Goal: Use online tool/utility: Utilize a website feature to perform a specific function

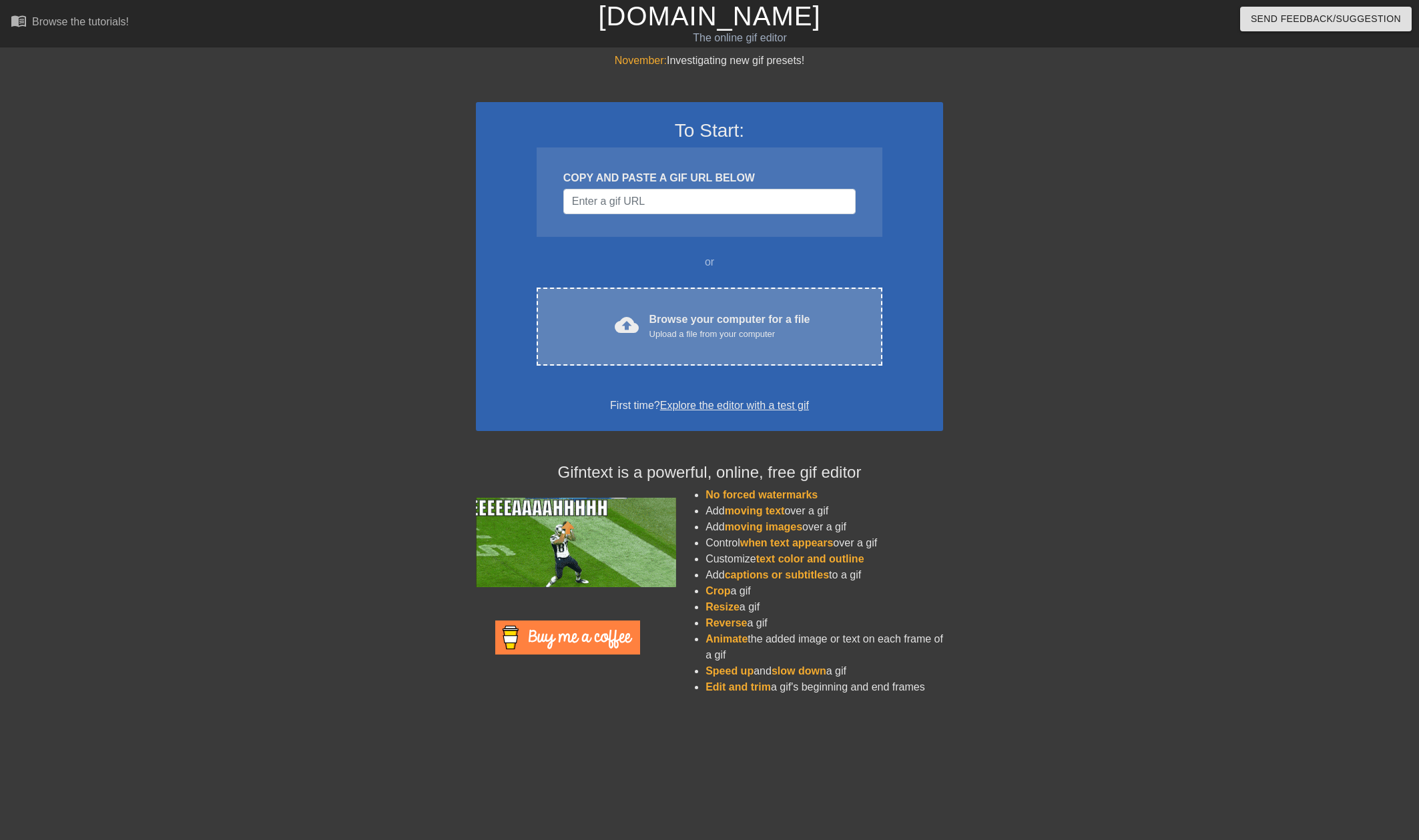
click at [659, 331] on div "Upload a file from your computer" at bounding box center [730, 334] width 161 height 13
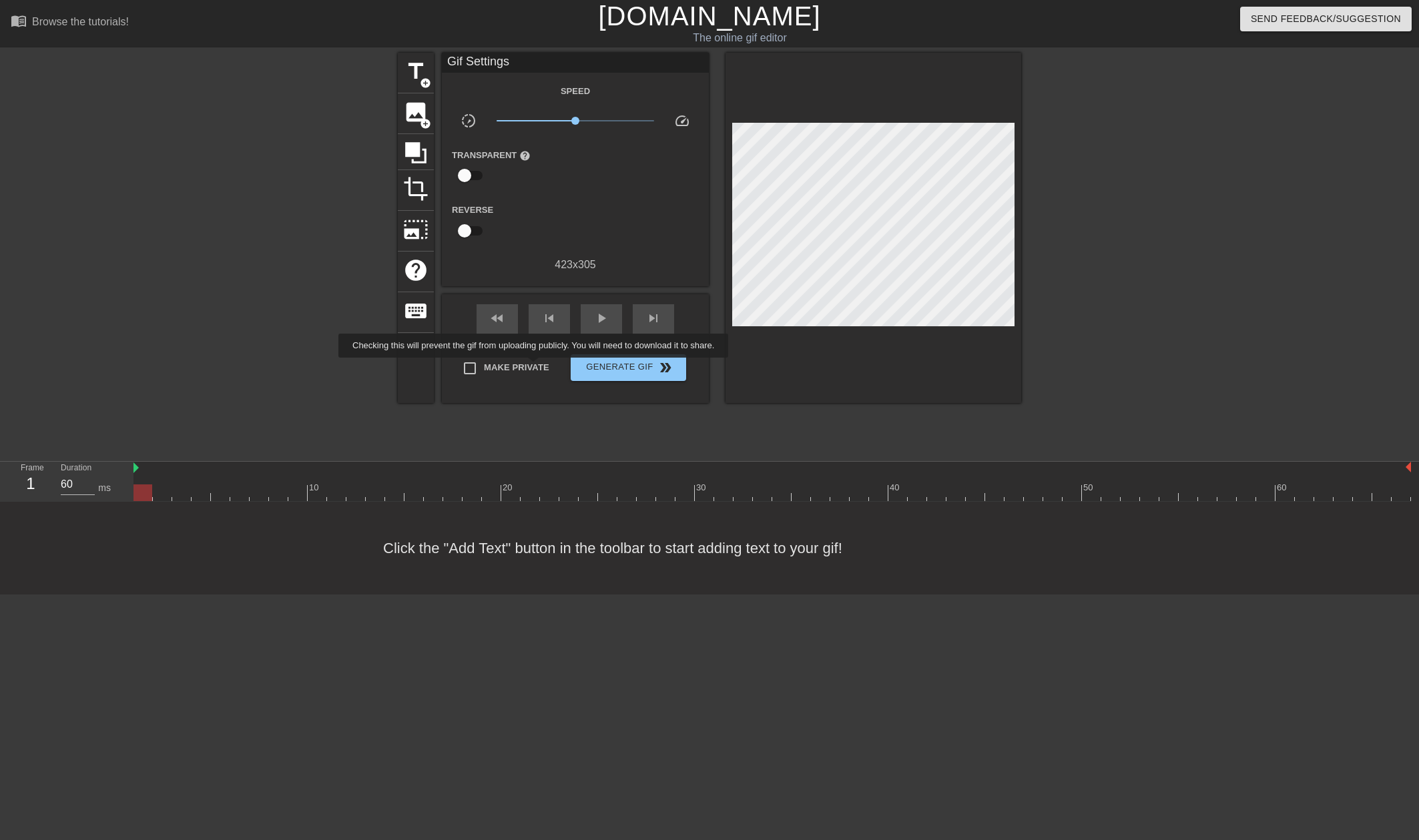
drag, startPoint x: 529, startPoint y: 371, endPoint x: 548, endPoint y: 367, distance: 19.4
click at [529, 371] on span "Make Private" at bounding box center [517, 368] width 66 height 13
click at [484, 371] on input "Make Private" at bounding box center [469, 369] width 28 height 28
checkbox input "true"
click at [415, 66] on span "title" at bounding box center [415, 71] width 26 height 26
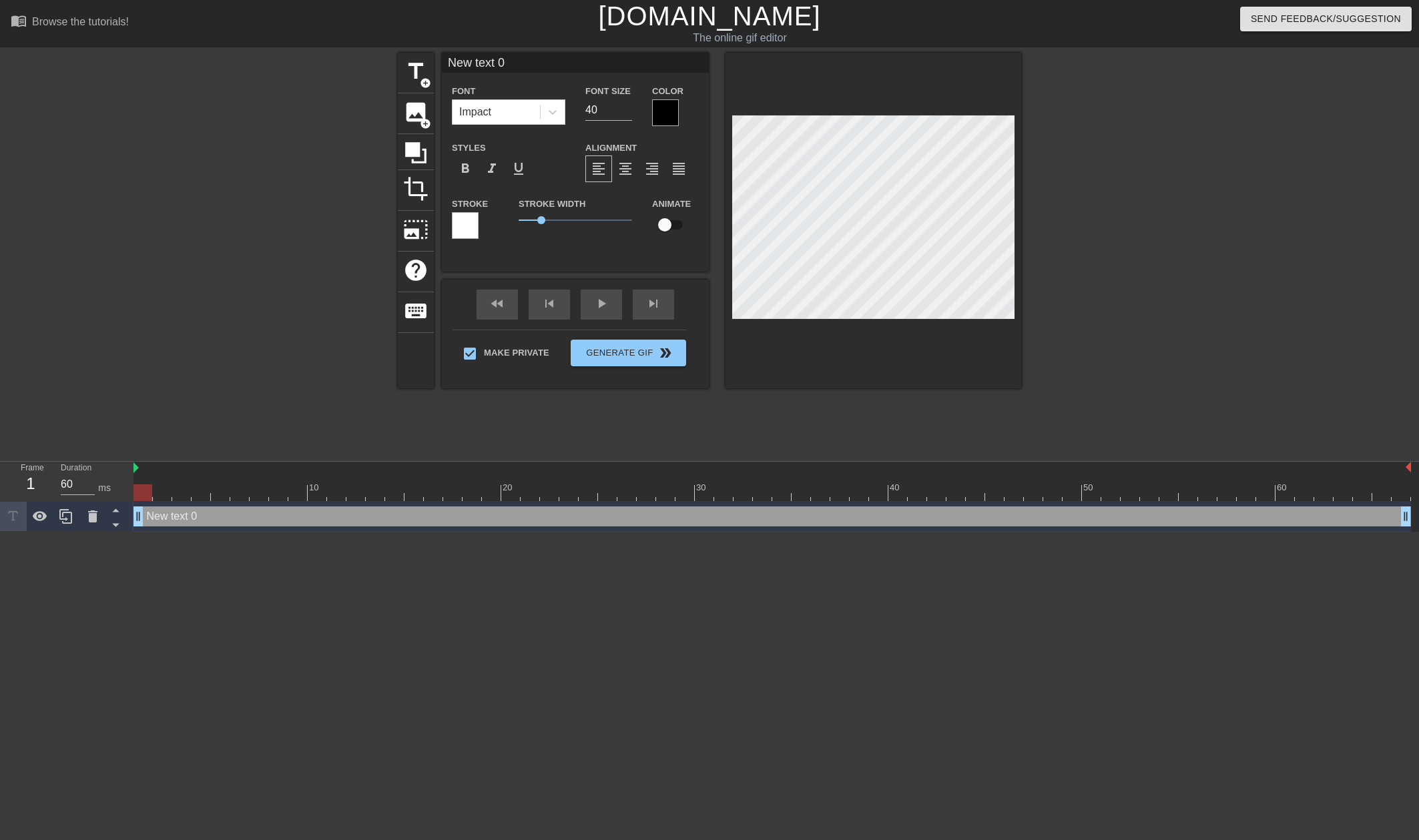
drag, startPoint x: 509, startPoint y: 59, endPoint x: 389, endPoint y: 58, distance: 120.0
click at [389, 58] on div "title add_circle image add_circle crop photo_size_select_large help keyboard Ne…" at bounding box center [710, 253] width 1419 height 401
type input "p"
type input "P"
type input "PLC GEAR"
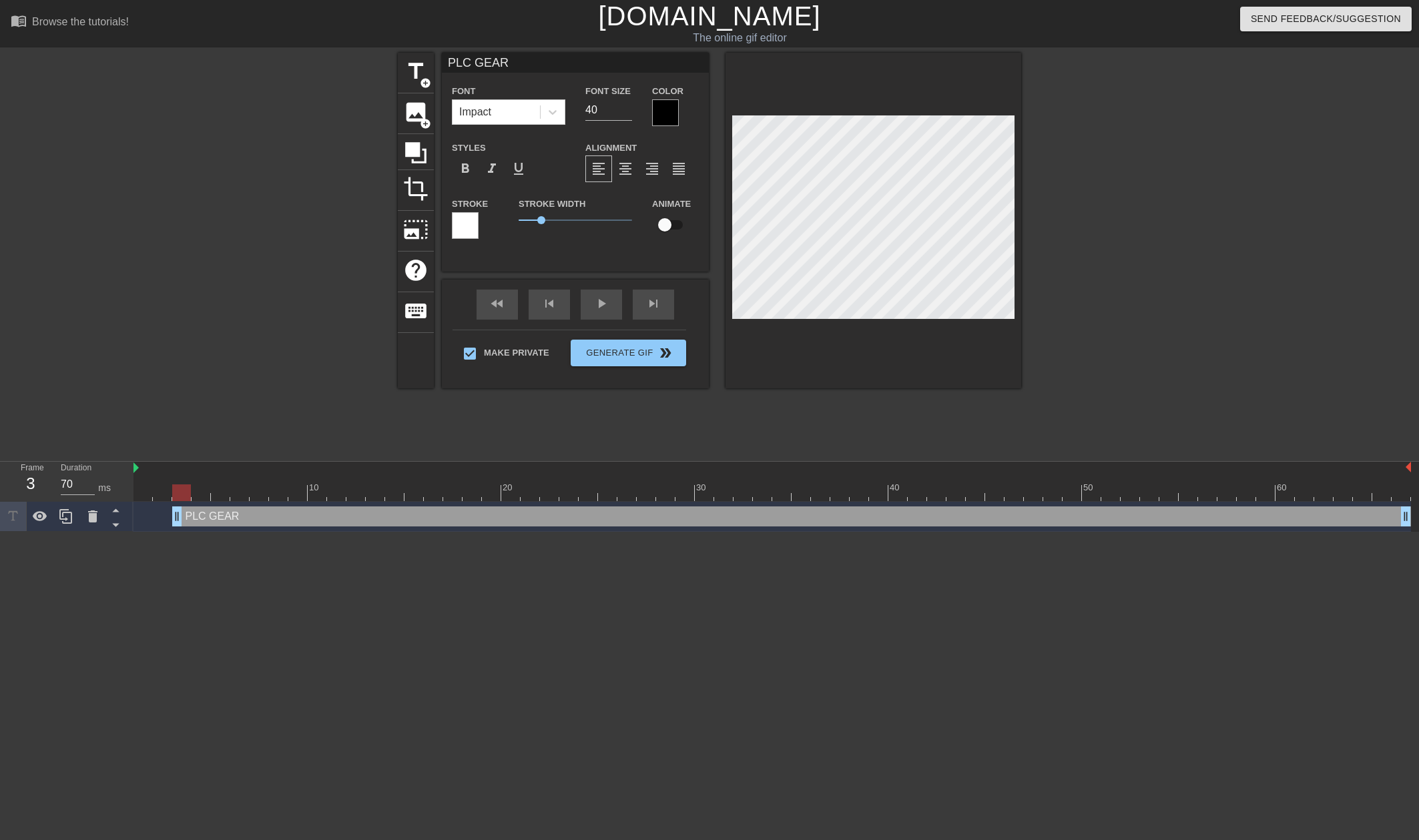
drag, startPoint x: 139, startPoint y: 517, endPoint x: 172, endPoint y: 517, distance: 33.0
click at [172, 517] on div "PLC GEAR drag_handle drag_handle" at bounding box center [772, 516] width 1277 height 20
type input "70"
drag, startPoint x: 180, startPoint y: 521, endPoint x: 174, endPoint y: 519, distance: 6.3
click at [665, 224] on input "checkbox" at bounding box center [665, 225] width 76 height 26
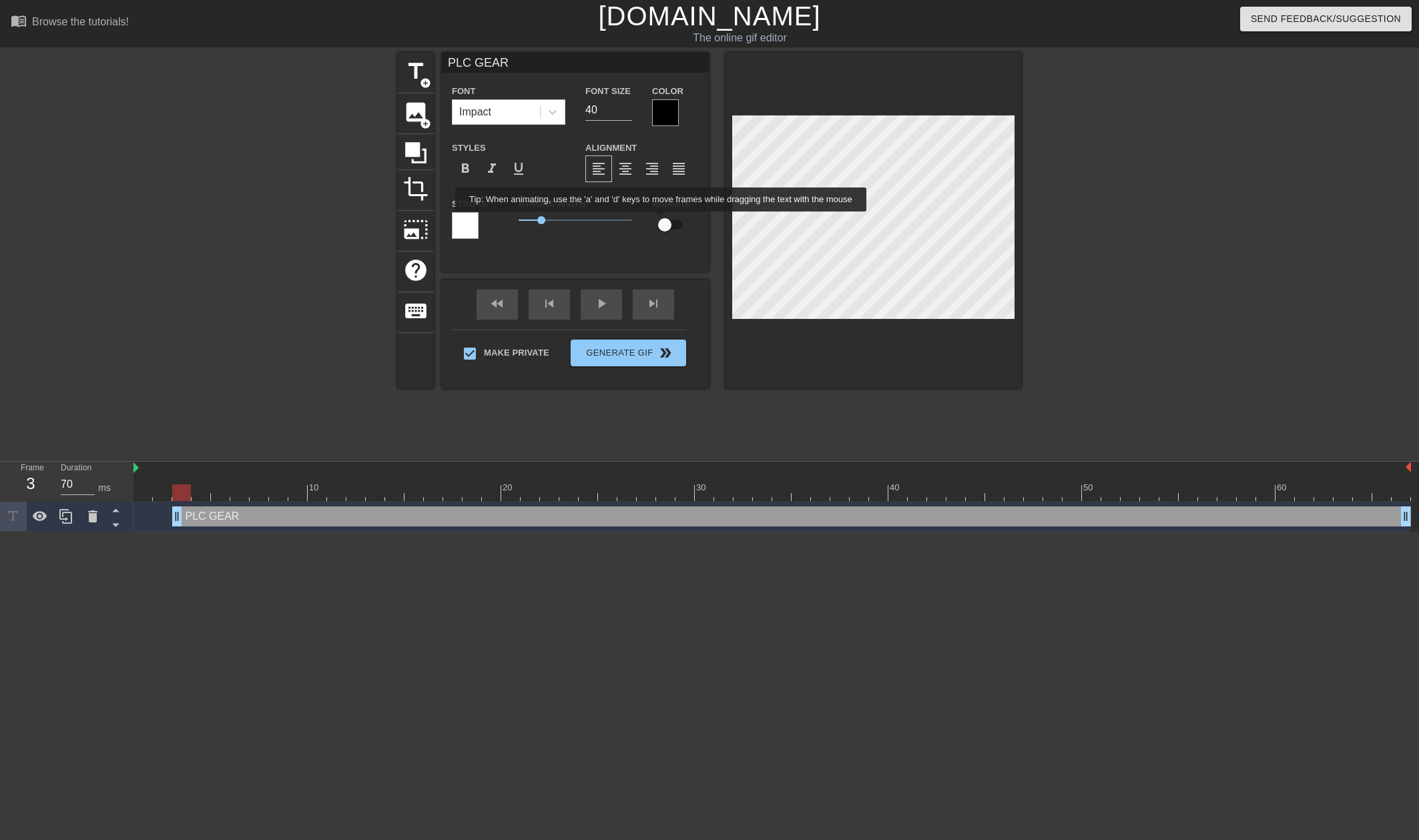
checkbox input "true"
click at [1070, 220] on div "title add_circle image add_circle crop photo_size_select_large help keyboard PL…" at bounding box center [710, 253] width 1419 height 401
drag, startPoint x: 1407, startPoint y: 515, endPoint x: 1275, endPoint y: 522, distance: 132.2
click at [1275, 522] on div "PLC GEAR drag_handle drag_handle lens lens lens lens lens lens lens lens lens l…" at bounding box center [772, 516] width 1277 height 20
click at [604, 302] on div "fast_rewind skip_previous play_arrow skip_next" at bounding box center [575, 304] width 218 height 50
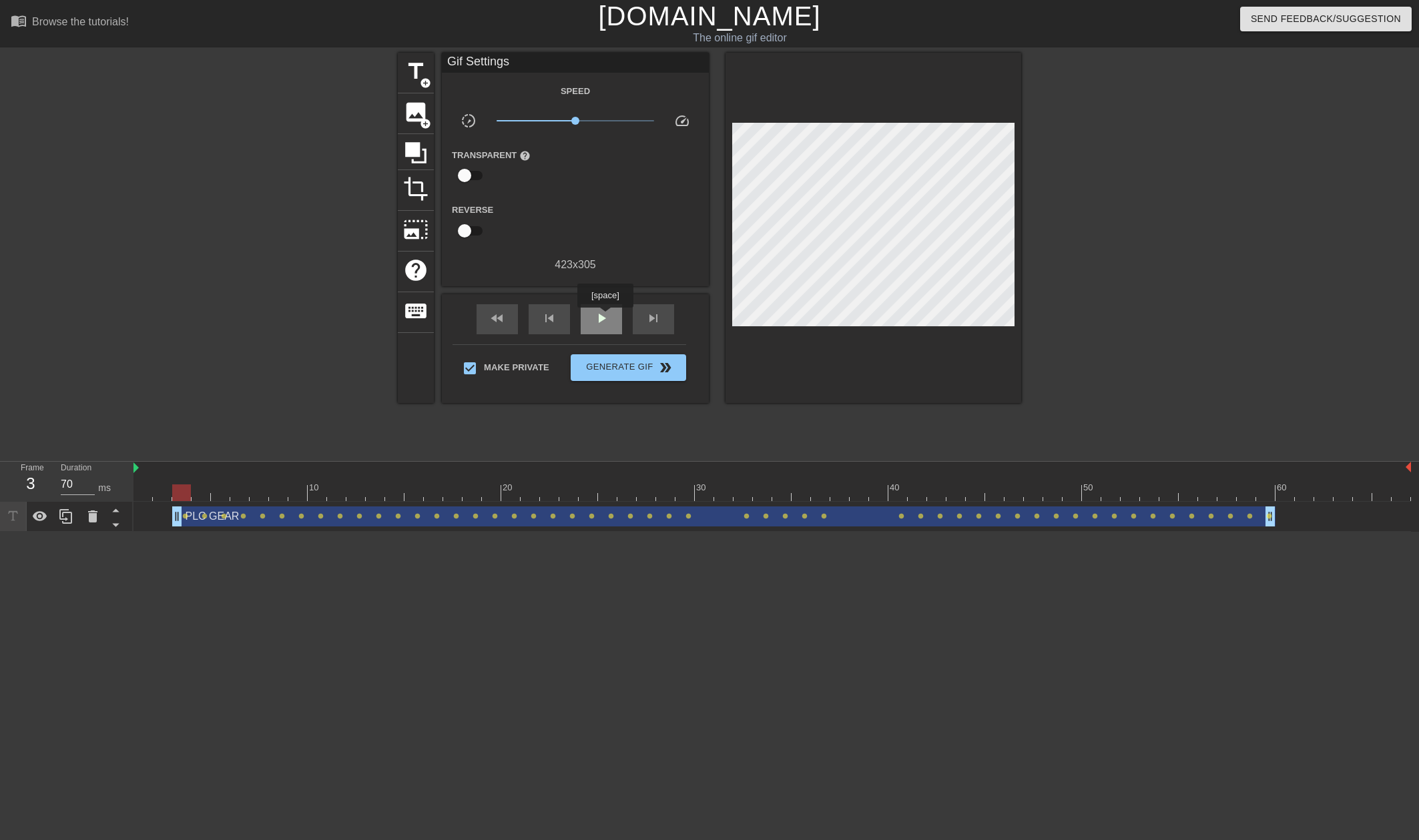
click at [604, 317] on span "play_arrow" at bounding box center [601, 318] width 16 height 16
click at [608, 317] on span "pause" at bounding box center [601, 318] width 16 height 16
click at [180, 496] on div at bounding box center [772, 493] width 1277 height 17
type input "70"
click at [417, 72] on span "title" at bounding box center [415, 71] width 26 height 26
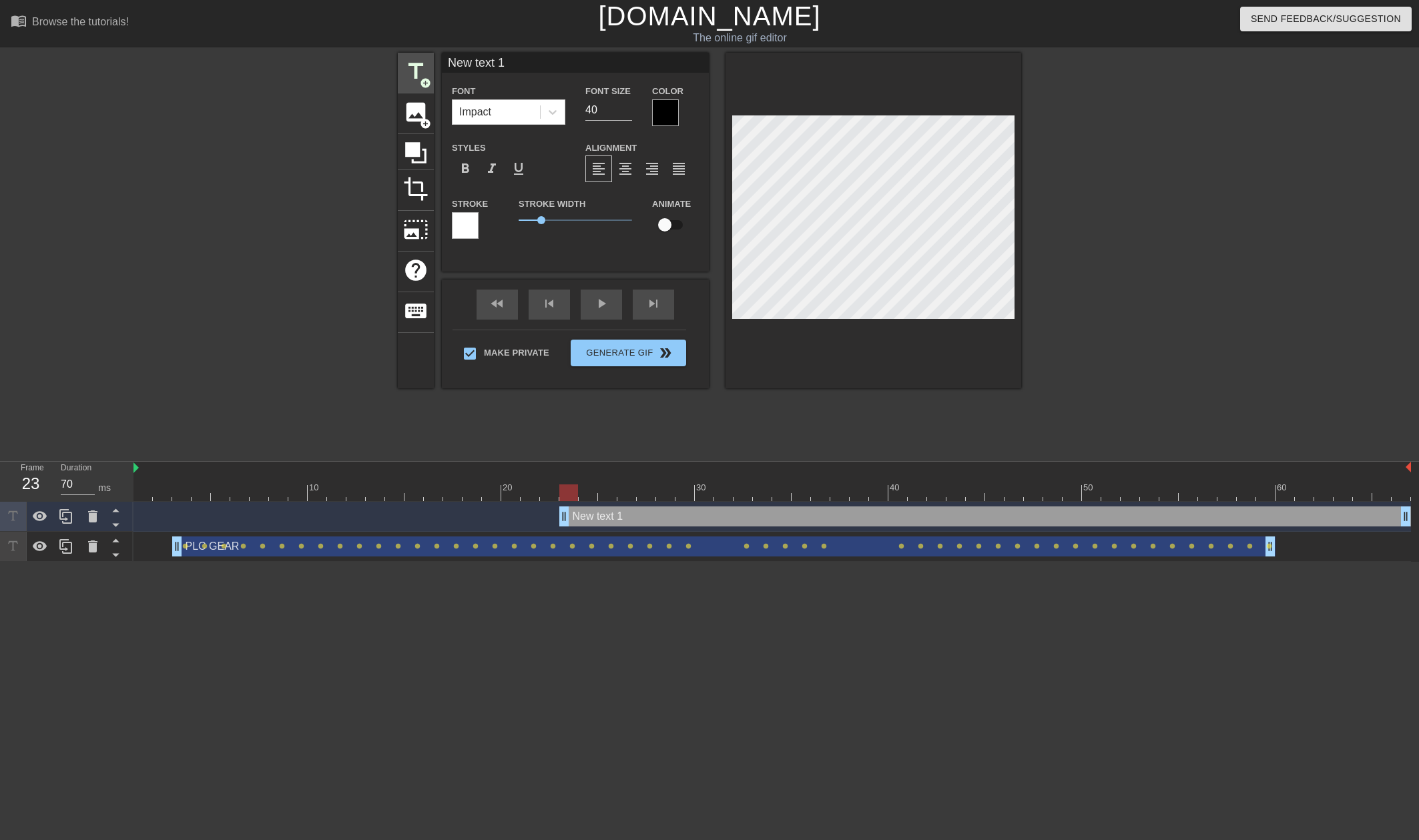
drag, startPoint x: 536, startPoint y: 58, endPoint x: 413, endPoint y: 63, distance: 123.1
click at [410, 61] on div "title add_circle image add_circle crop photo_size_select_large help keyboard Ne…" at bounding box center [710, 220] width 623 height 336
type input "EKKA"
click at [669, 220] on input "checkbox" at bounding box center [665, 225] width 76 height 26
checkbox input "true"
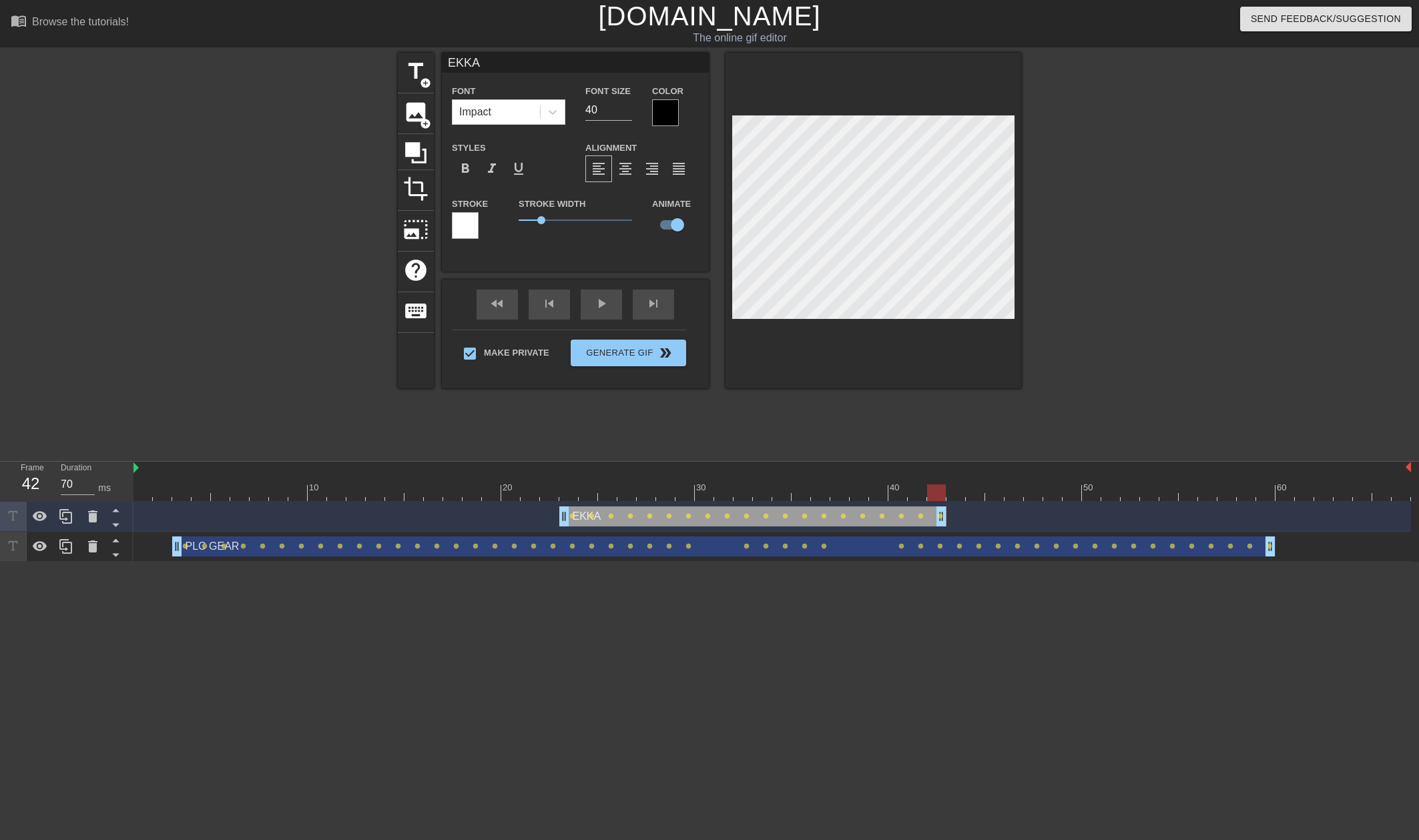
drag, startPoint x: 1402, startPoint y: 514, endPoint x: 947, endPoint y: 496, distance: 455.4
click at [947, 496] on div "10 20 30 40 50 60 EKKA drag_handle drag_handle lens lens lens lens lens lens le…" at bounding box center [776, 512] width 1285 height 100
drag, startPoint x: 945, startPoint y: 510, endPoint x: 881, endPoint y: 510, distance: 64.0
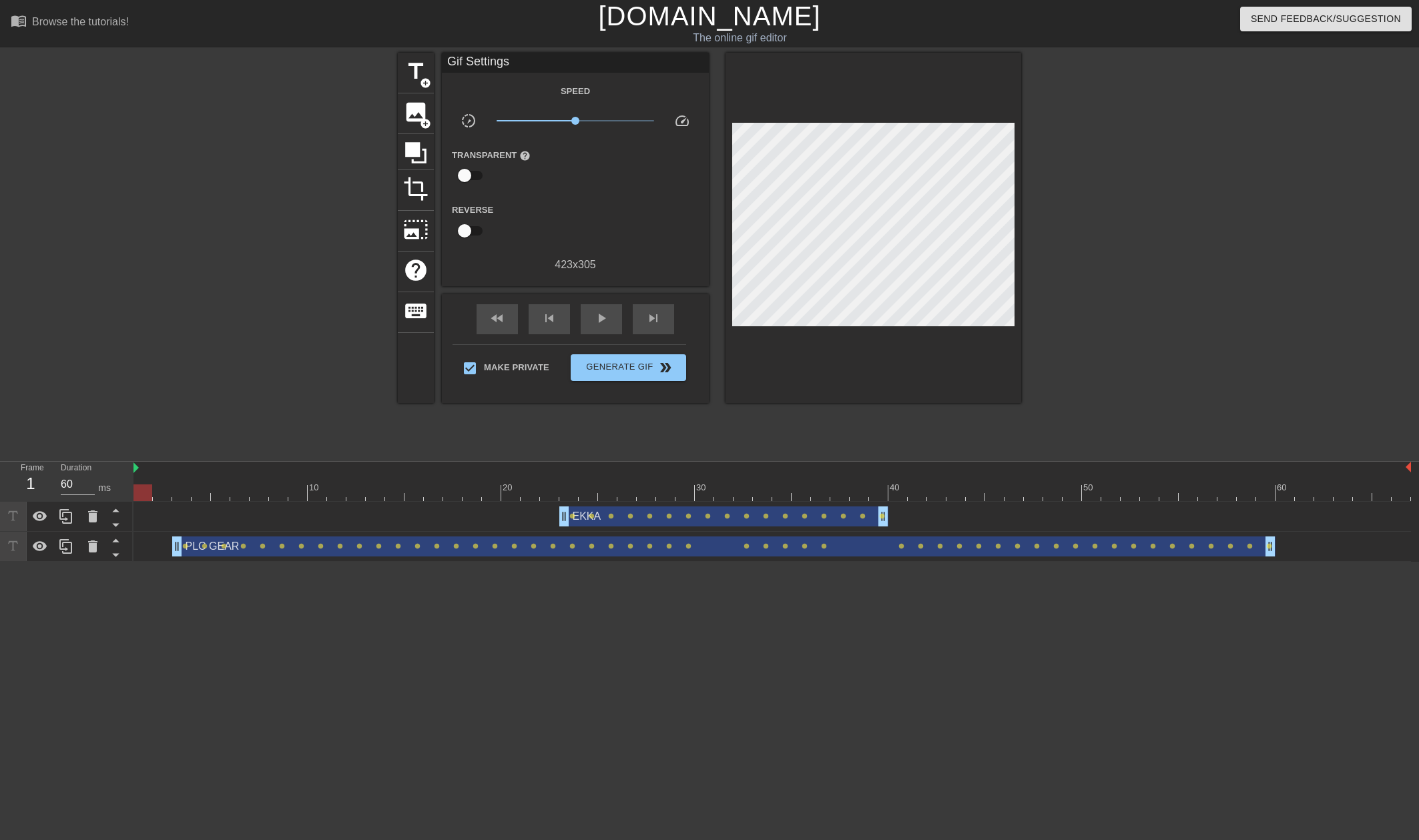
click at [899, 501] on div "10 20 30 40 50 60" at bounding box center [772, 482] width 1277 height 40
click at [902, 512] on div "EKKA drag_handle drag_handle lens lens lens lens lens lens lens lens lens lens …" at bounding box center [772, 516] width 1277 height 20
click at [886, 490] on div at bounding box center [772, 493] width 1277 height 17
click at [784, 488] on div at bounding box center [772, 493] width 1277 height 17
click at [721, 490] on div at bounding box center [772, 493] width 1277 height 17
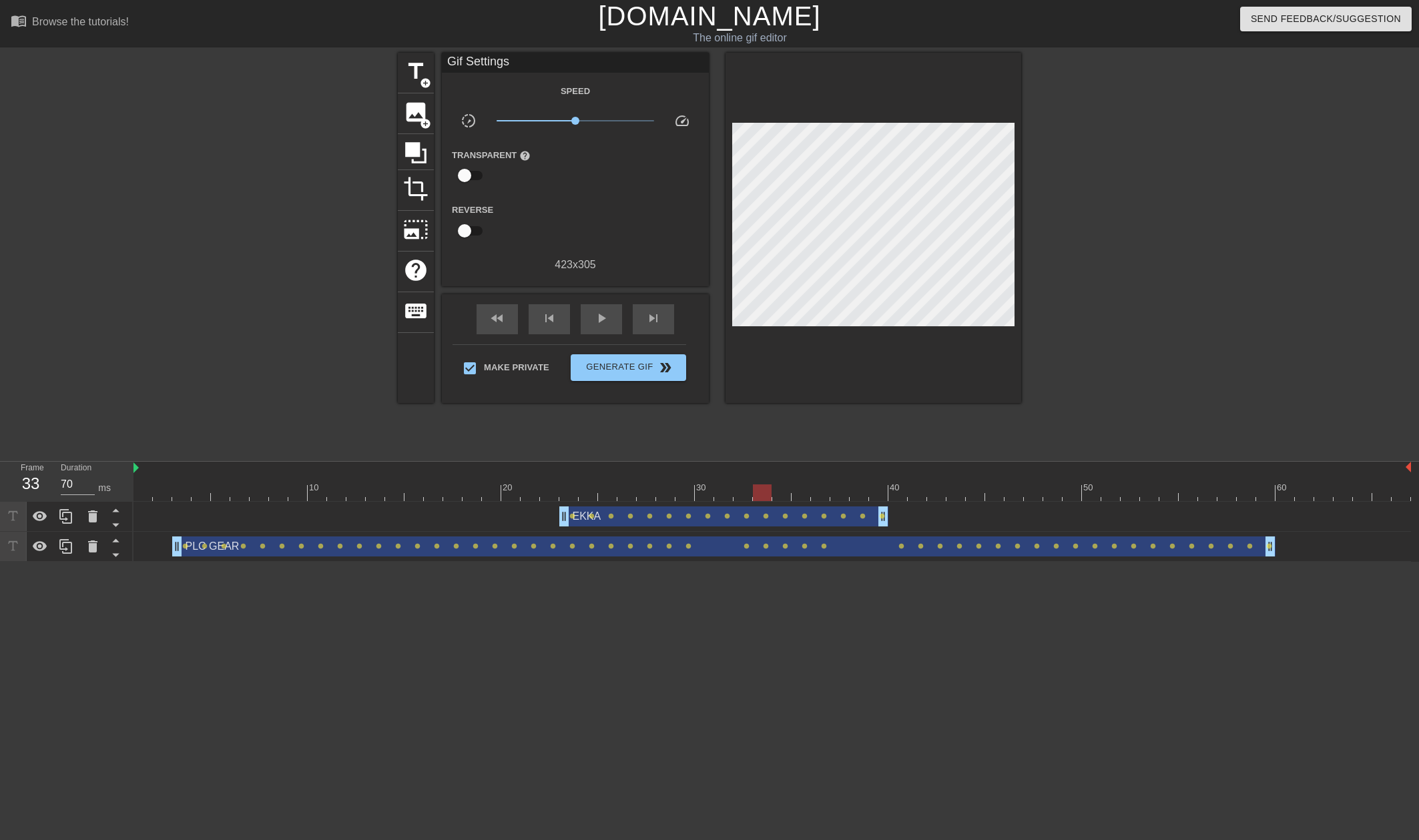
type input "60"
click at [423, 60] on span "title" at bounding box center [415, 71] width 26 height 26
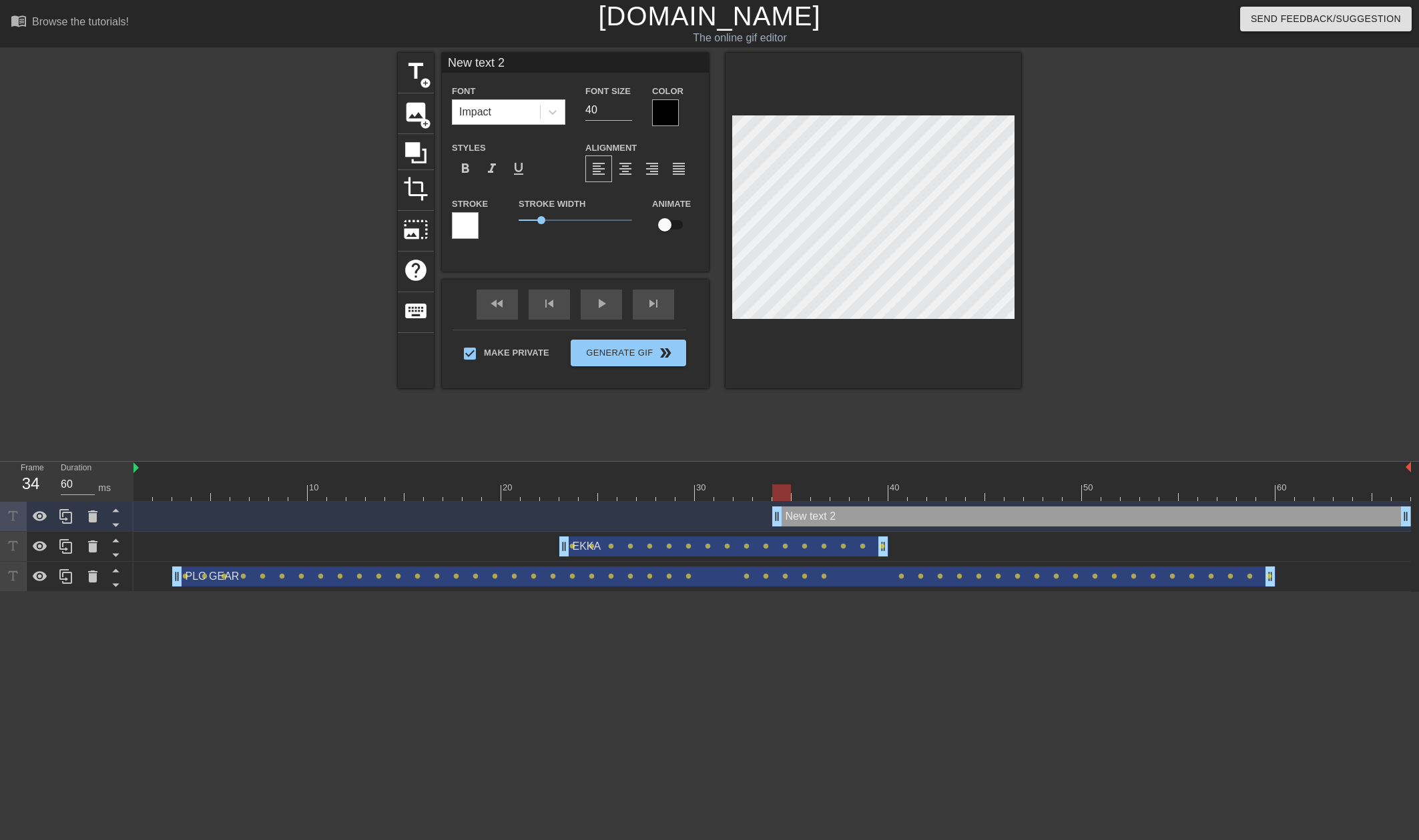
drag, startPoint x: 549, startPoint y: 58, endPoint x: 320, endPoint y: 44, distance: 229.4
click at [320, 44] on div "menu_book Browse the tutorials! [DOMAIN_NAME] The online gif editor Send Feedba…" at bounding box center [710, 296] width 1419 height 592
type input "m"
type input "MAK WATER"
click at [1028, 301] on div "title add_circle image add_circle crop photo_size_select_large help keyboard MA…" at bounding box center [710, 253] width 1419 height 401
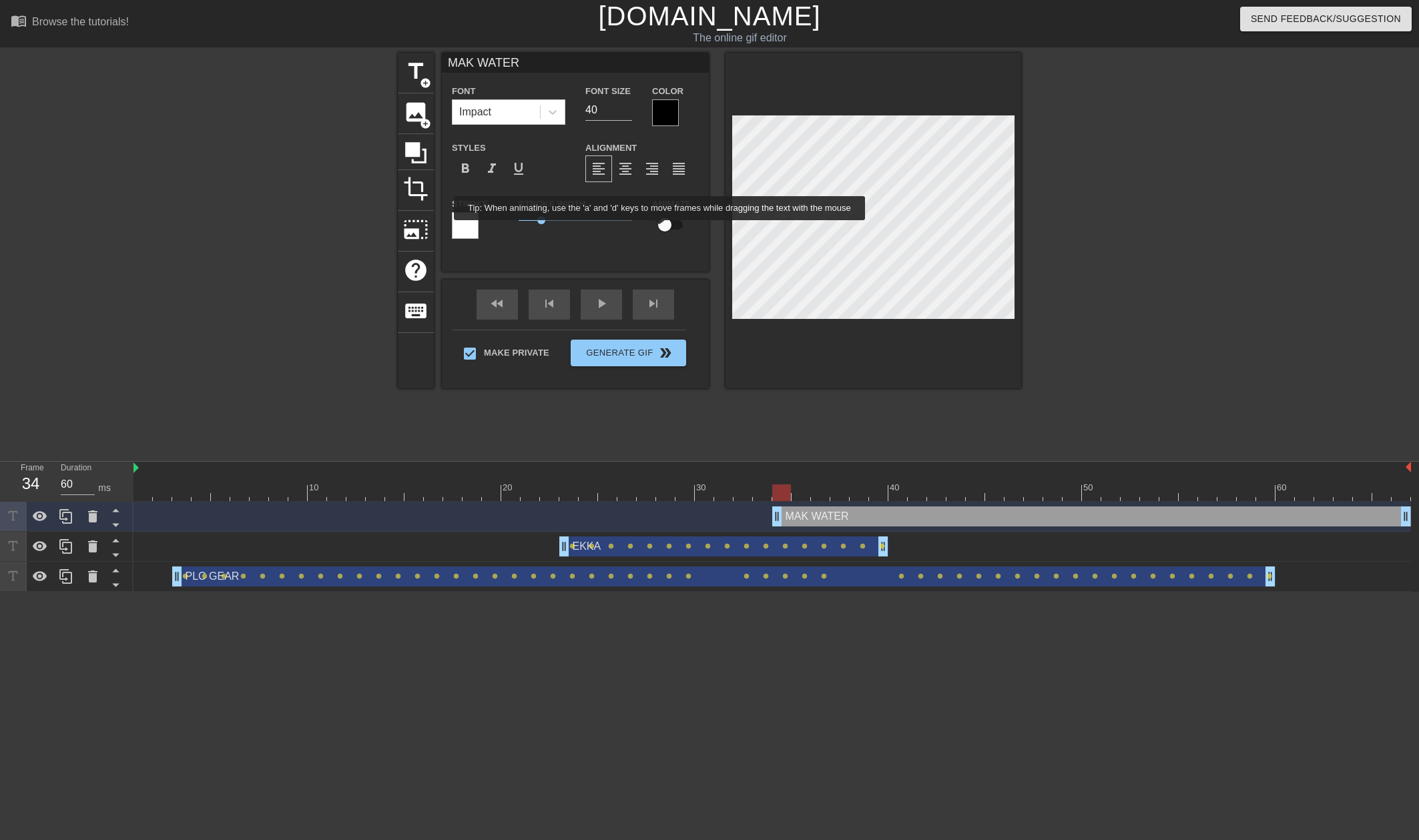
click at [661, 230] on input "checkbox" at bounding box center [665, 225] width 76 height 26
checkbox input "true"
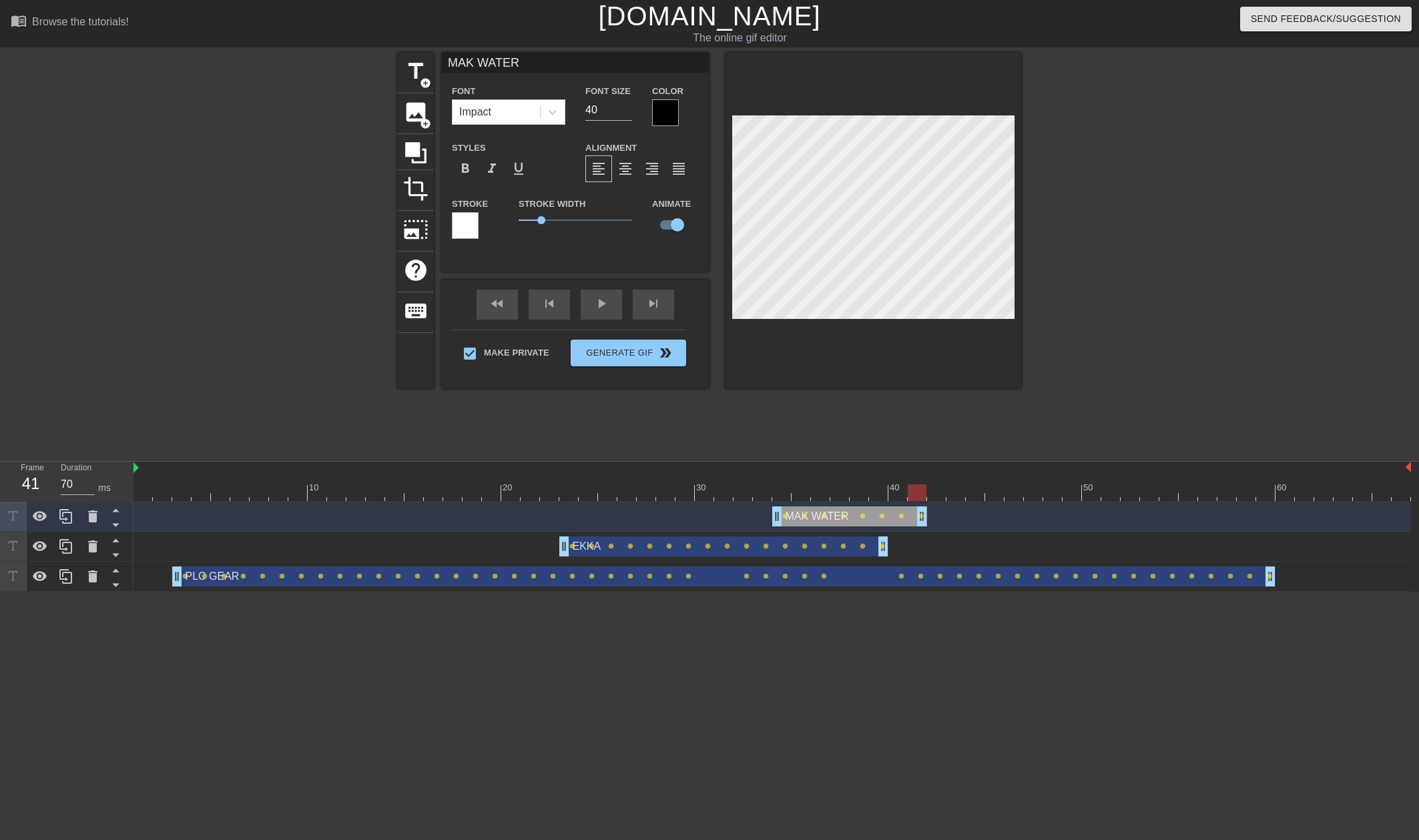
drag, startPoint x: 1406, startPoint y: 517, endPoint x: 929, endPoint y: 503, distance: 477.2
click at [929, 503] on div "MAK WATER drag_handle drag_handle lens lens lens lens lens lens lens lens" at bounding box center [772, 517] width 1277 height 30
click at [139, 498] on div at bounding box center [772, 493] width 1277 height 17
click at [604, 304] on div "play_arrow" at bounding box center [601, 304] width 42 height 30
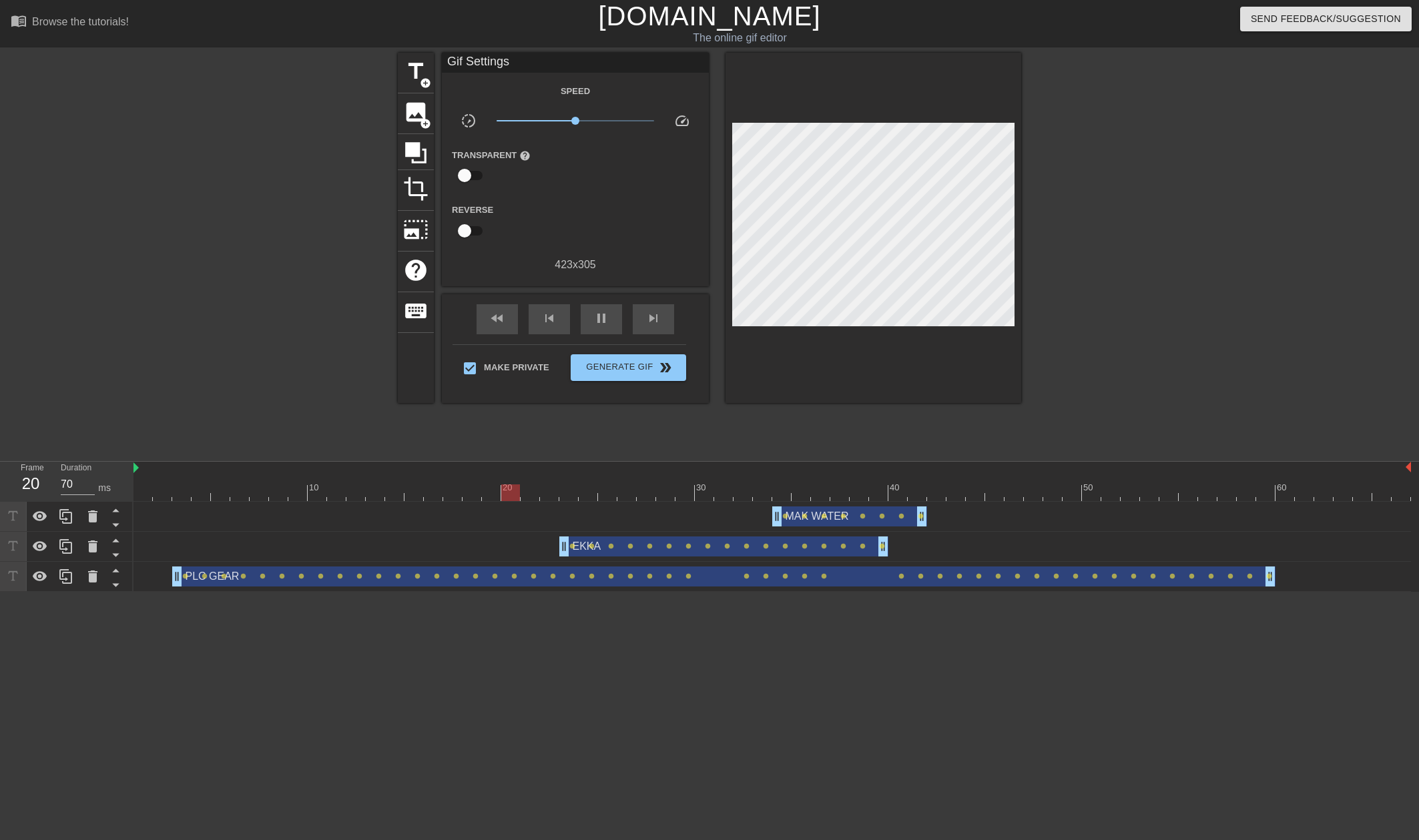
type input "60"
drag, startPoint x: 142, startPoint y: 494, endPoint x: 158, endPoint y: 485, distance: 18.4
click at [142, 494] on div at bounding box center [772, 493] width 1277 height 17
click at [621, 365] on span "Generate Gif double_arrow" at bounding box center [628, 368] width 105 height 16
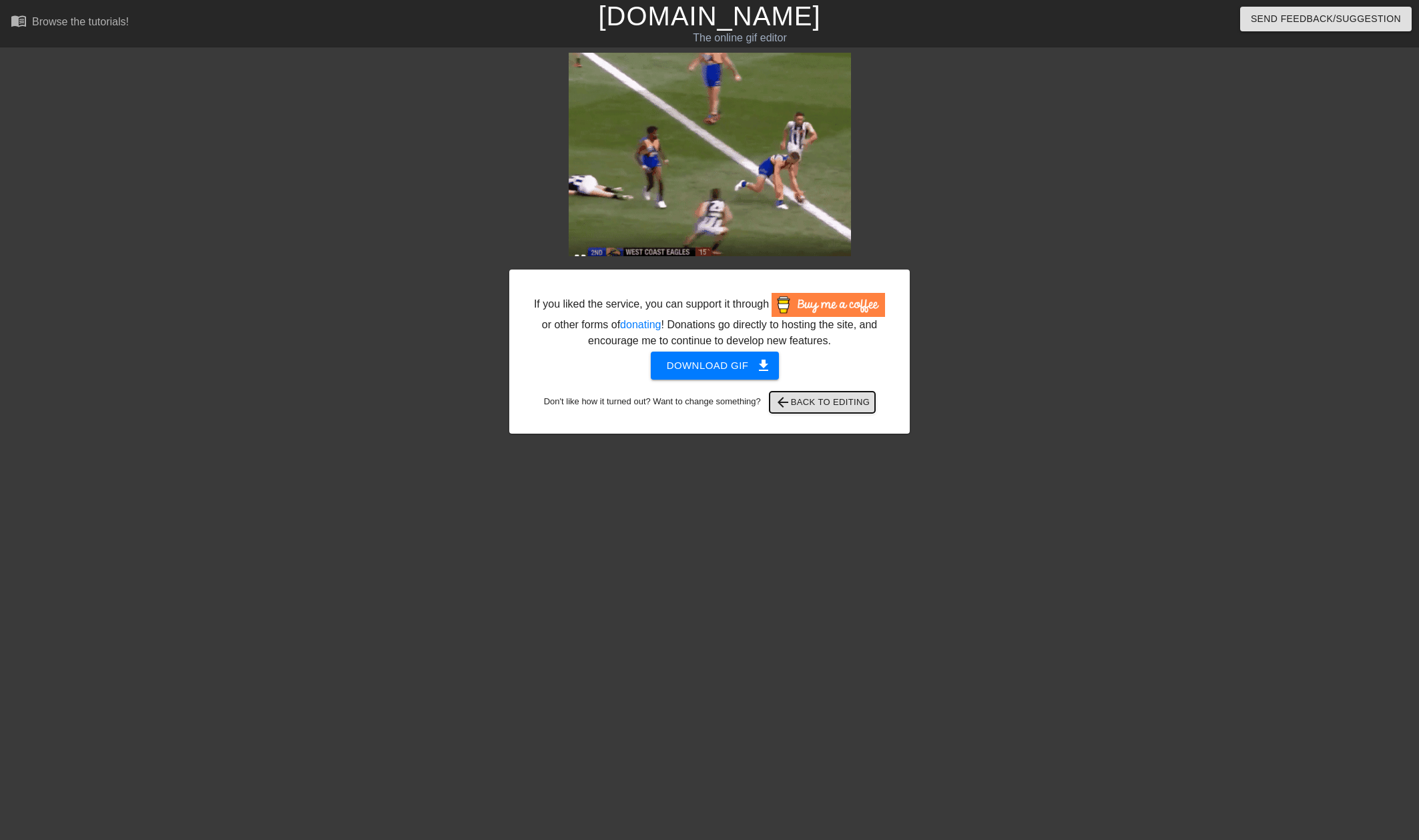
click at [837, 401] on span "arrow_back Back to Editing" at bounding box center [823, 402] width 96 height 16
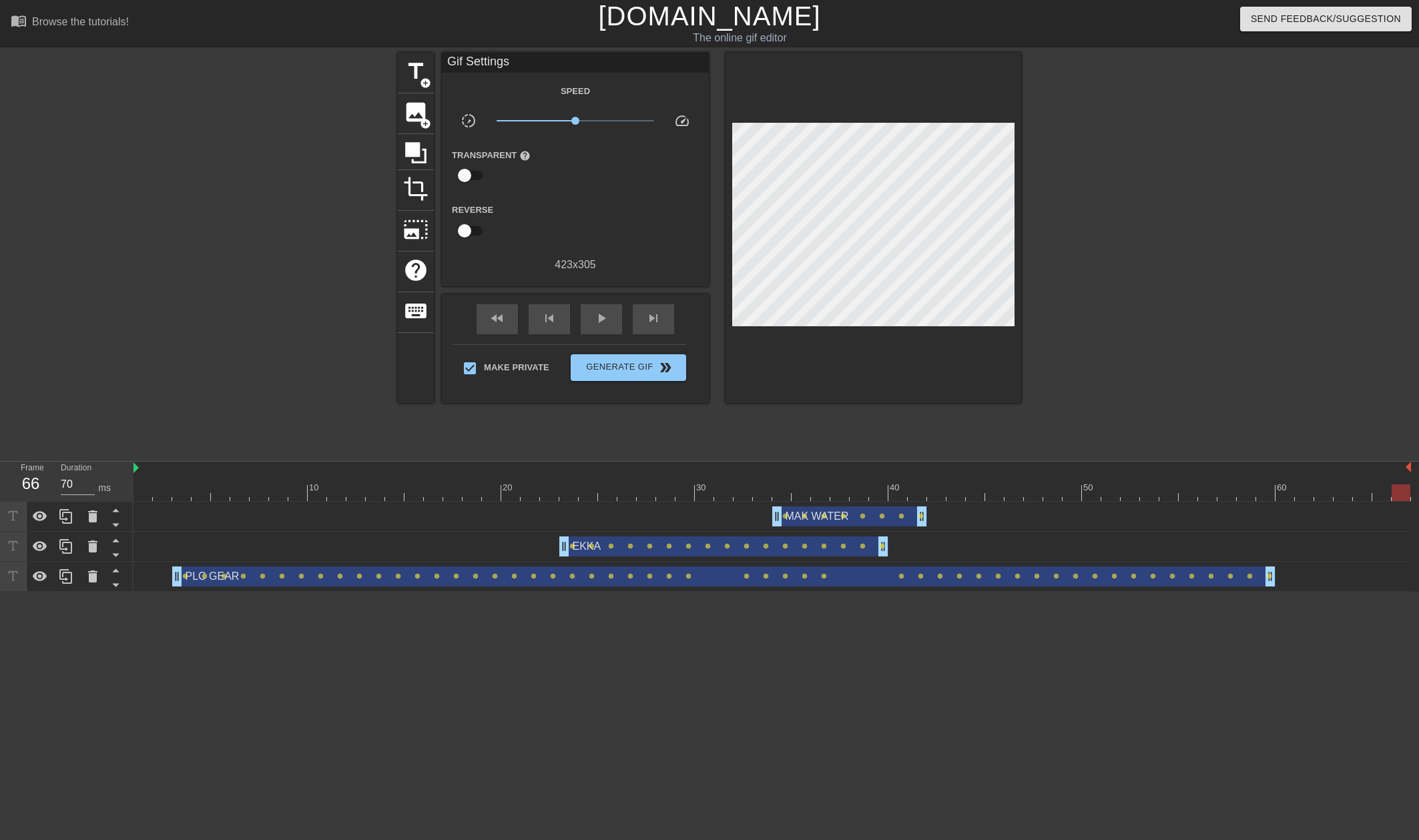
click at [801, 523] on div "MAK WATER drag_handle drag_handle" at bounding box center [850, 516] width 155 height 20
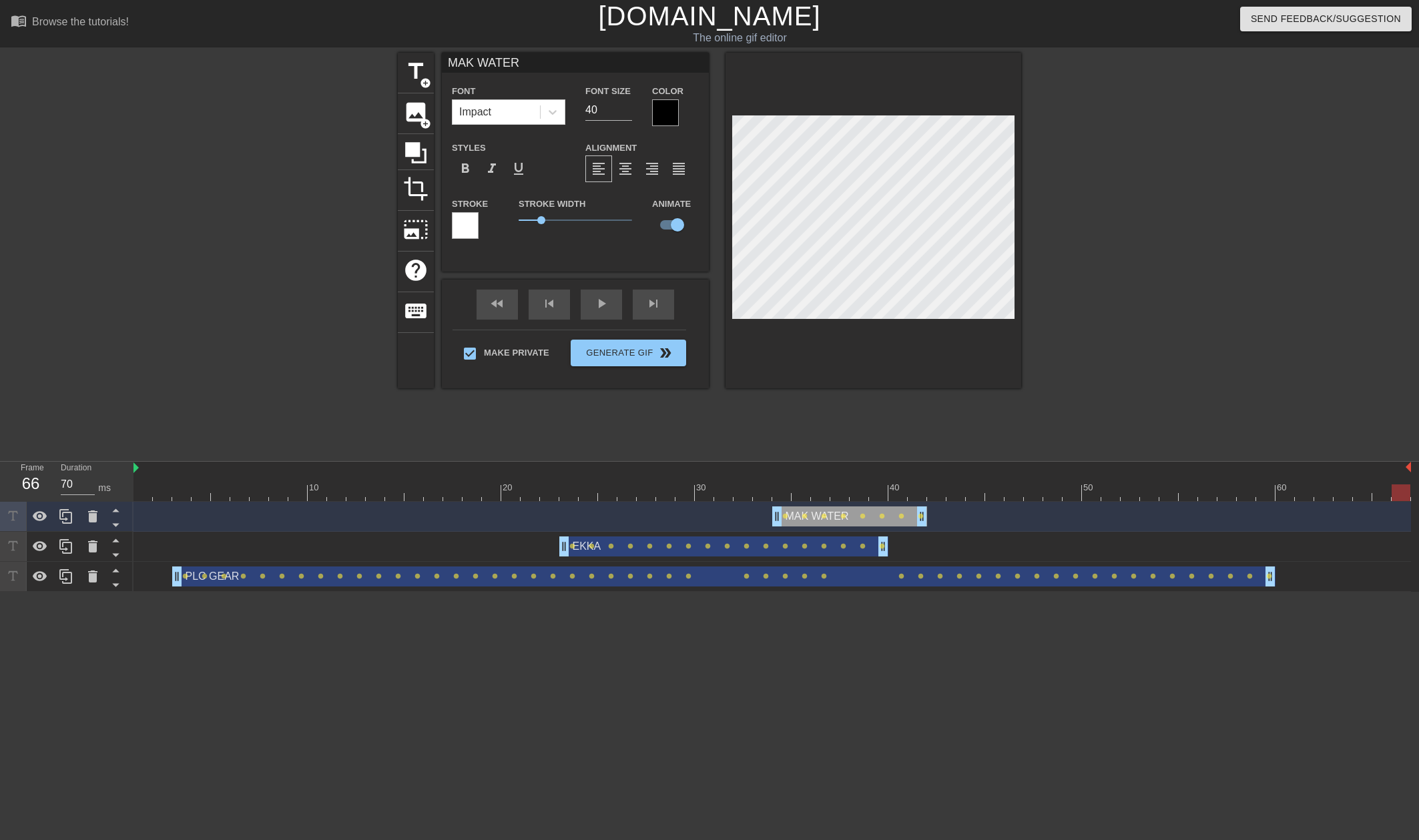
drag, startPoint x: 521, startPoint y: 65, endPoint x: 382, endPoint y: 62, distance: 139.0
click at [371, 55] on div "title add_circle image add_circle crop photo_size_select_large help keyboard MA…" at bounding box center [710, 253] width 1419 height 401
type input "[PERSON_NAME]"
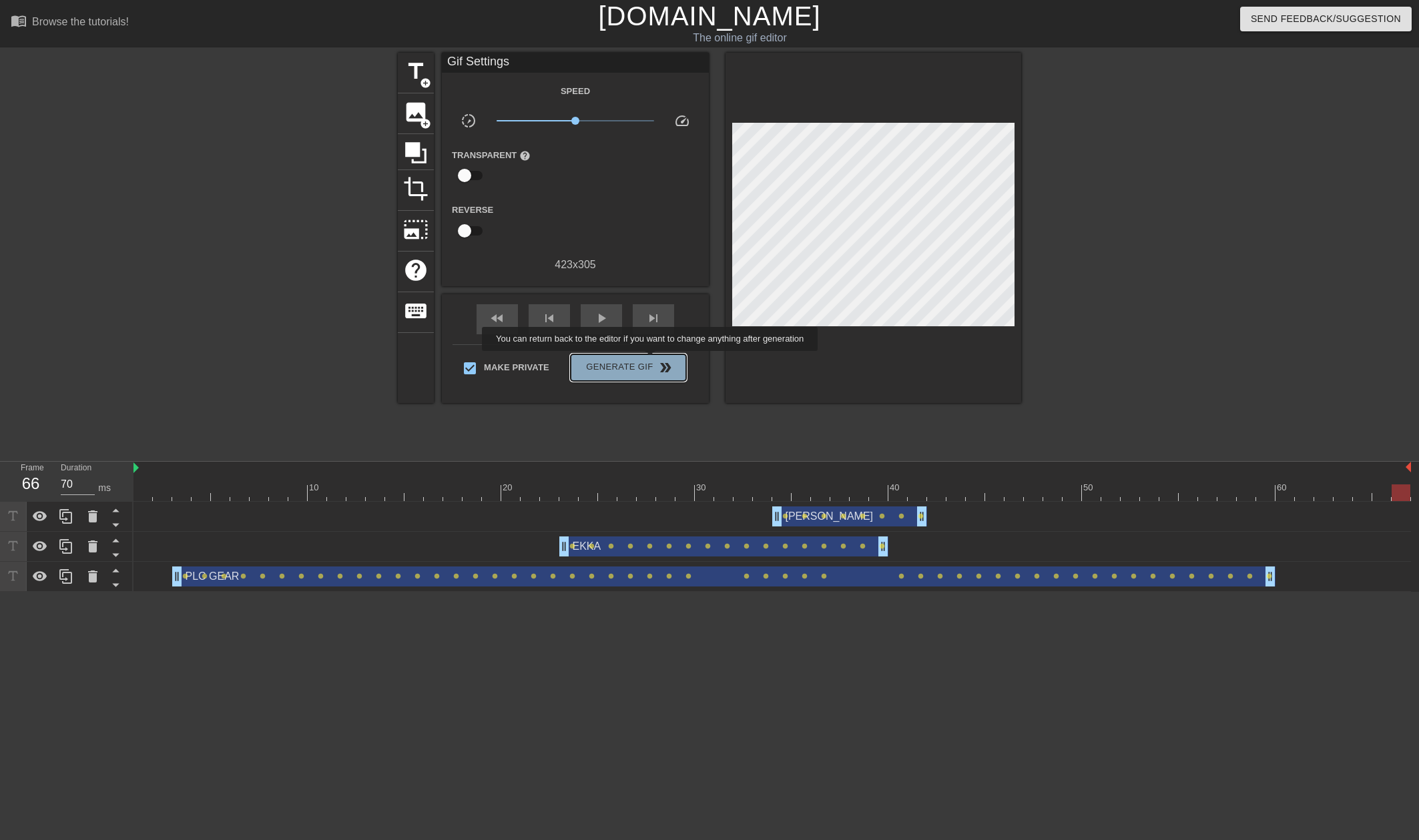
click at [651, 361] on button "Generate Gif double_arrow" at bounding box center [628, 368] width 115 height 27
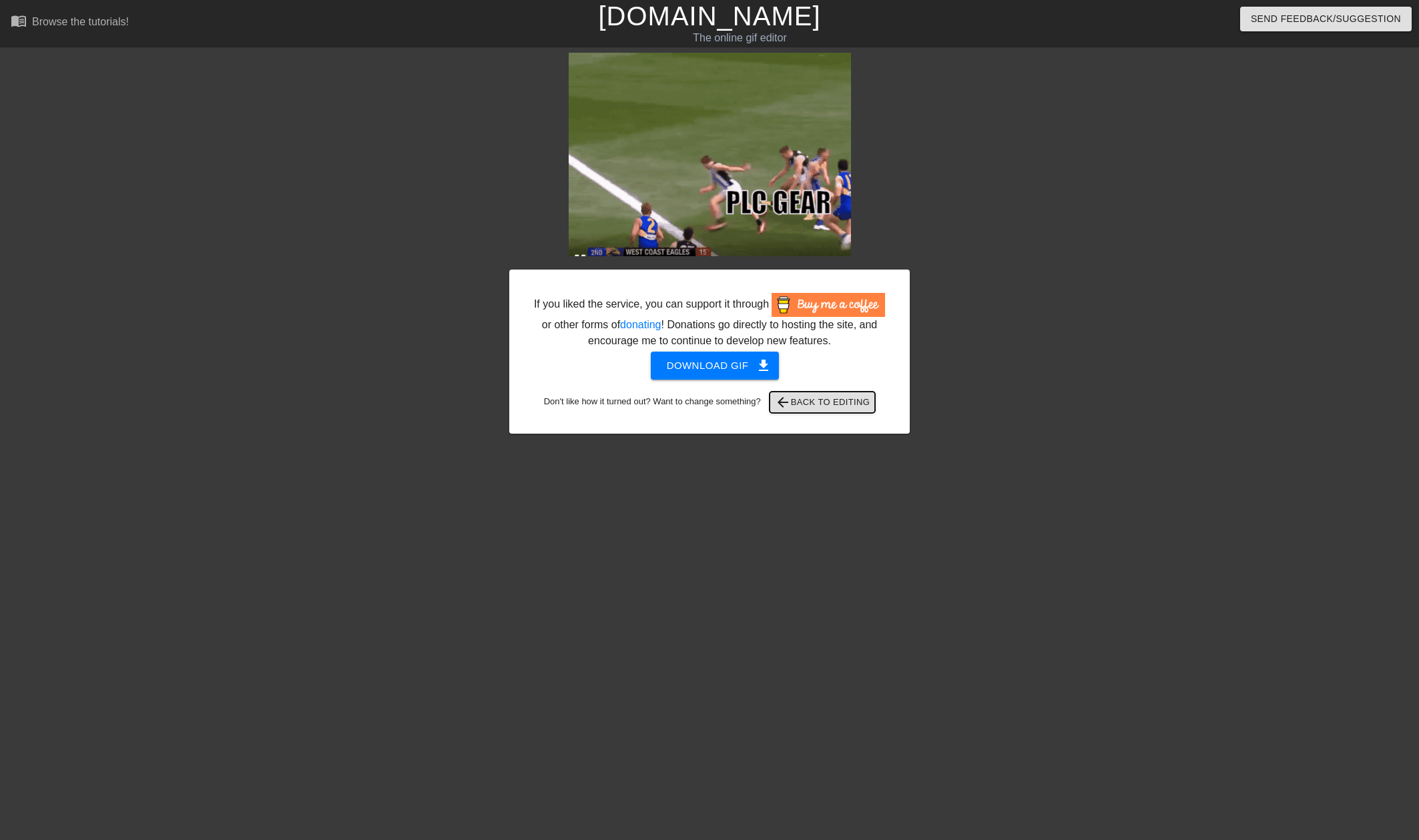
click at [839, 407] on span "arrow_back Back to Editing" at bounding box center [823, 402] width 96 height 16
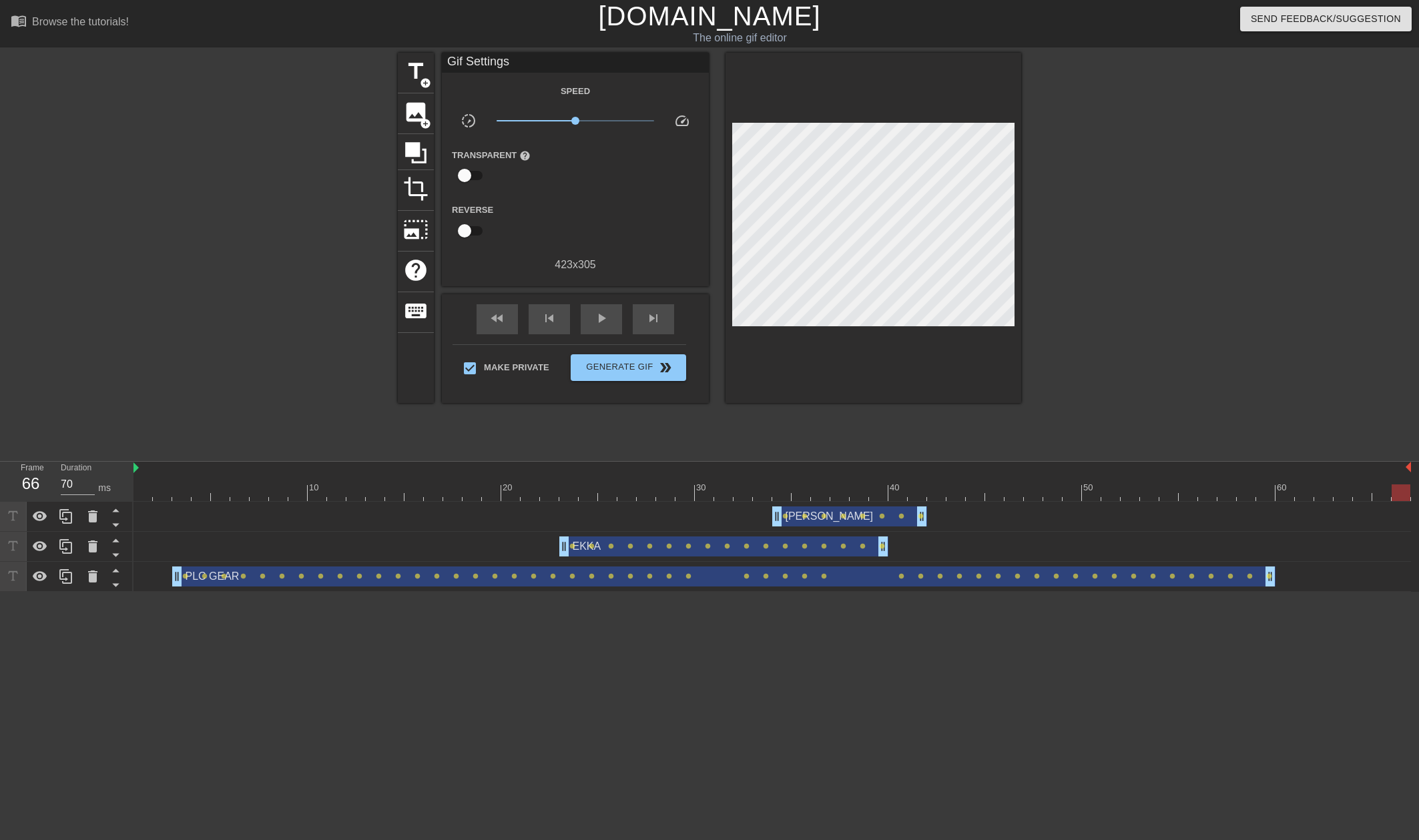
click at [800, 520] on div "[PERSON_NAME] drag_handle drag_handle" at bounding box center [850, 516] width 155 height 20
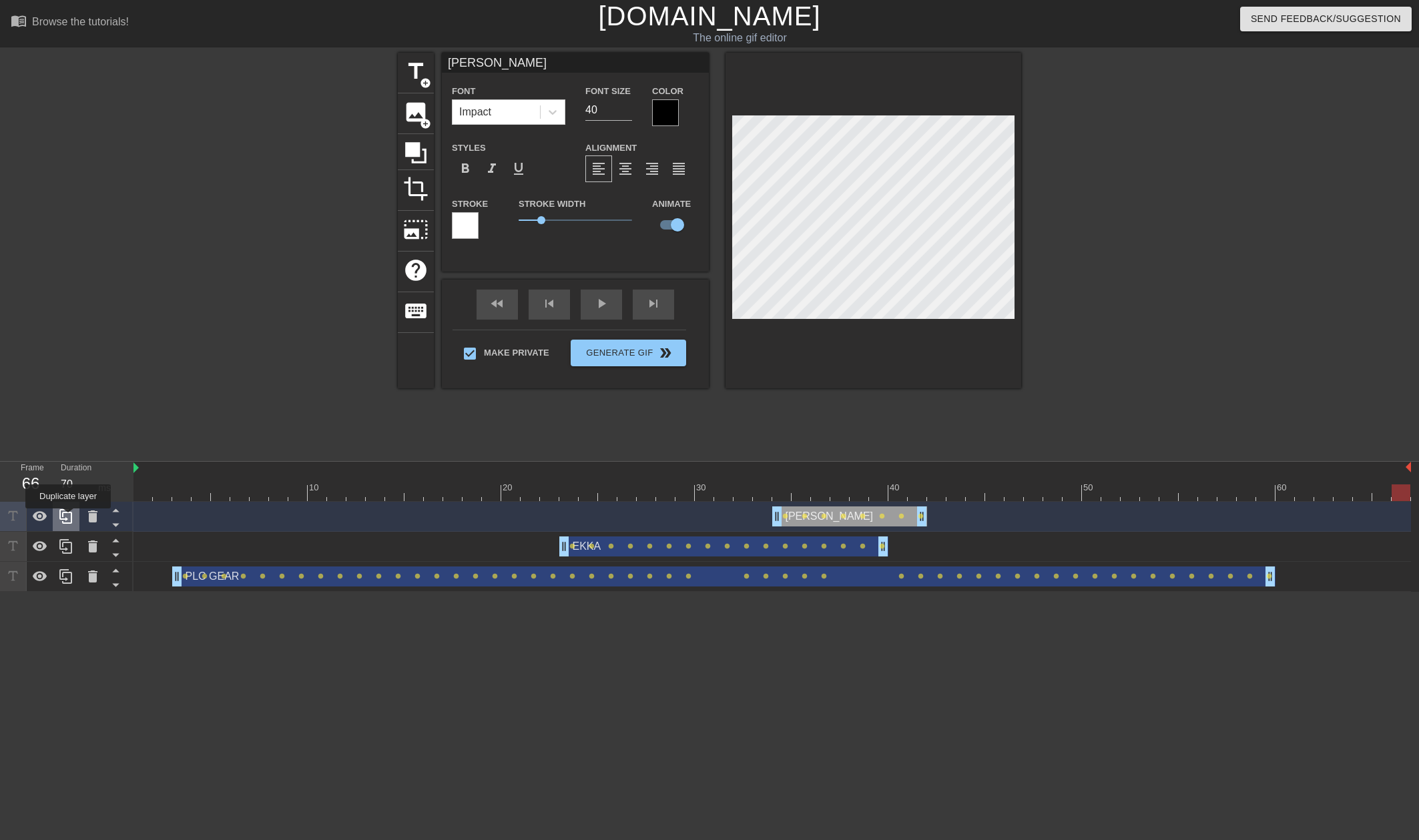
click at [68, 518] on icon at bounding box center [66, 517] width 16 height 16
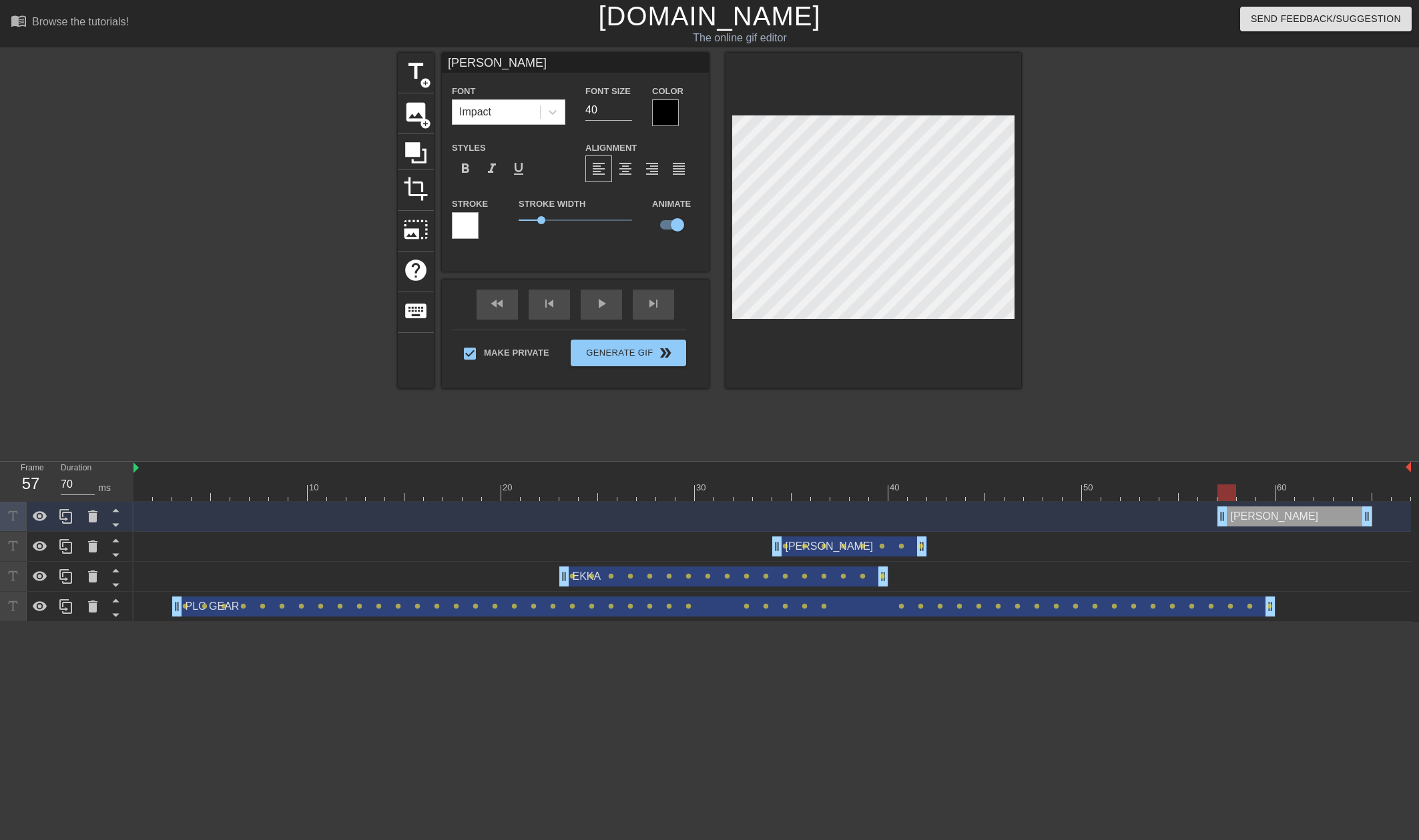
drag, startPoint x: 861, startPoint y: 512, endPoint x: 1299, endPoint y: 519, distance: 438.1
click at [1299, 519] on div "[PERSON_NAME] drag_handle drag_handle" at bounding box center [1295, 516] width 155 height 20
drag, startPoint x: 1369, startPoint y: 520, endPoint x: 1406, endPoint y: 521, distance: 37.0
click at [1328, 496] on div at bounding box center [772, 493] width 1277 height 17
click at [1214, 489] on div at bounding box center [772, 493] width 1277 height 17
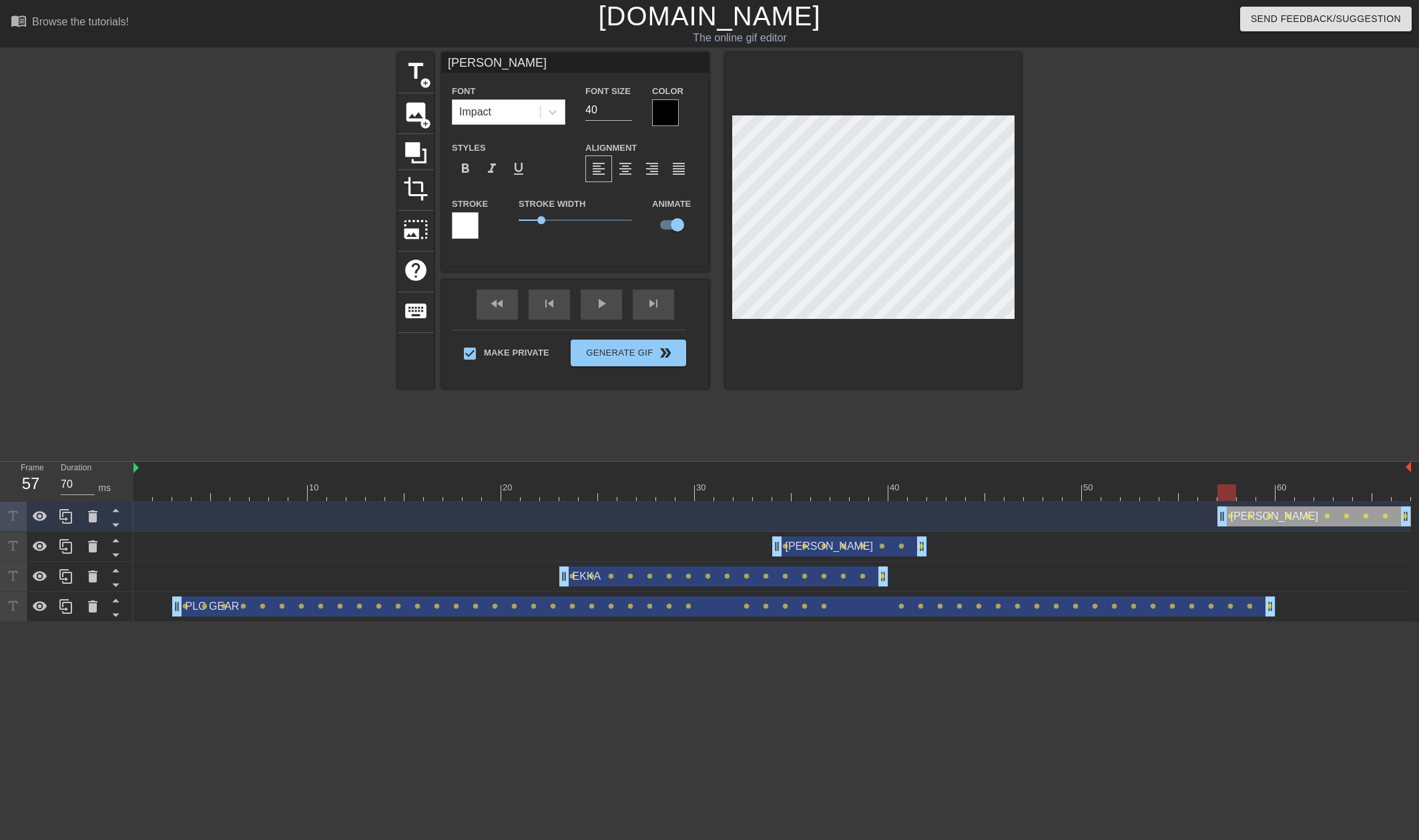
click at [1163, 496] on div at bounding box center [772, 493] width 1277 height 17
click at [1134, 498] on div at bounding box center [772, 493] width 1277 height 17
click at [1095, 497] on div at bounding box center [772, 493] width 1277 height 17
click at [1006, 487] on div at bounding box center [772, 493] width 1277 height 17
click at [939, 495] on div at bounding box center [772, 493] width 1277 height 17
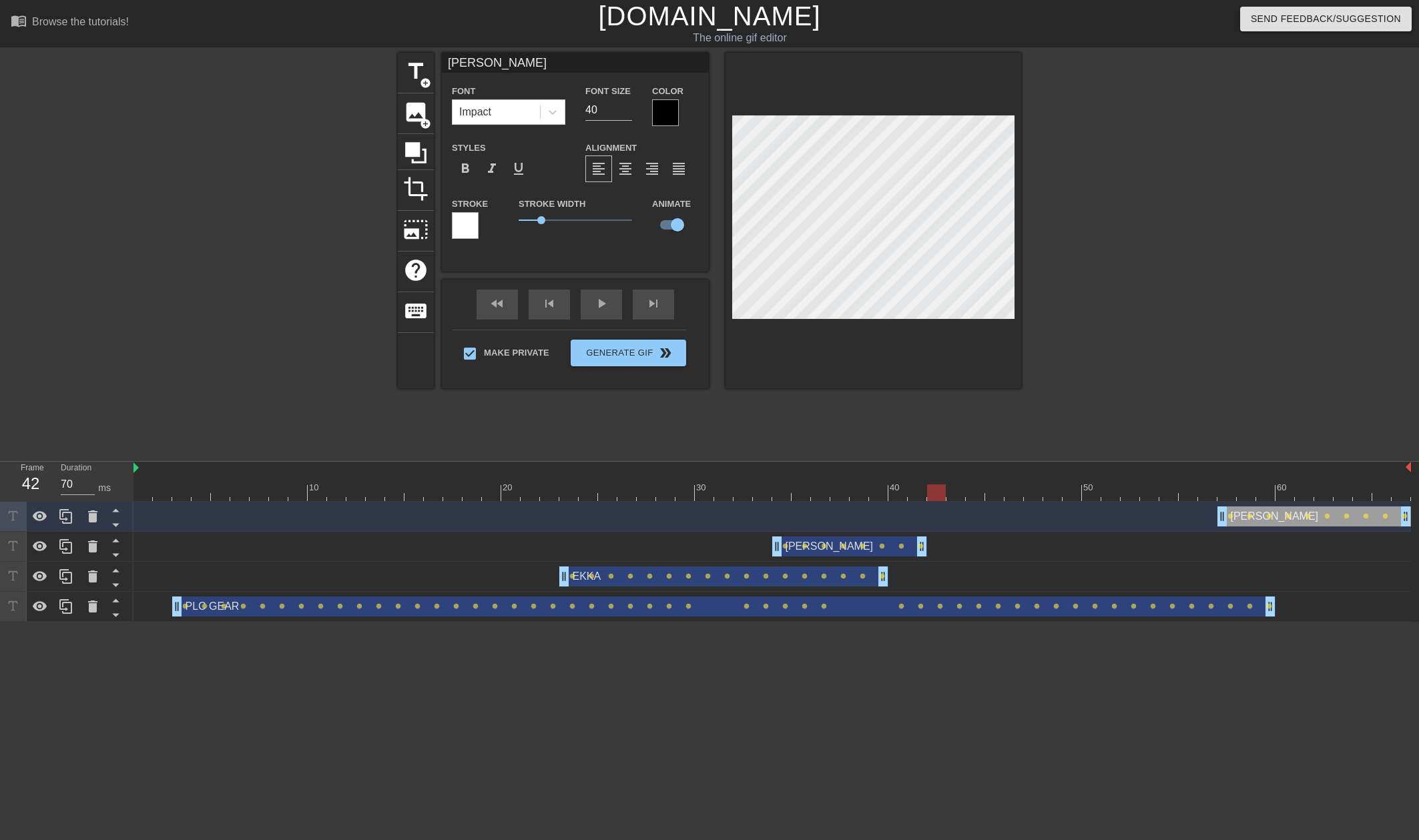
click at [1095, 496] on div at bounding box center [772, 493] width 1277 height 17
click at [130, 498] on div "Duration 70 ms" at bounding box center [91, 481] width 80 height 39
click at [139, 495] on div at bounding box center [772, 493] width 1277 height 17
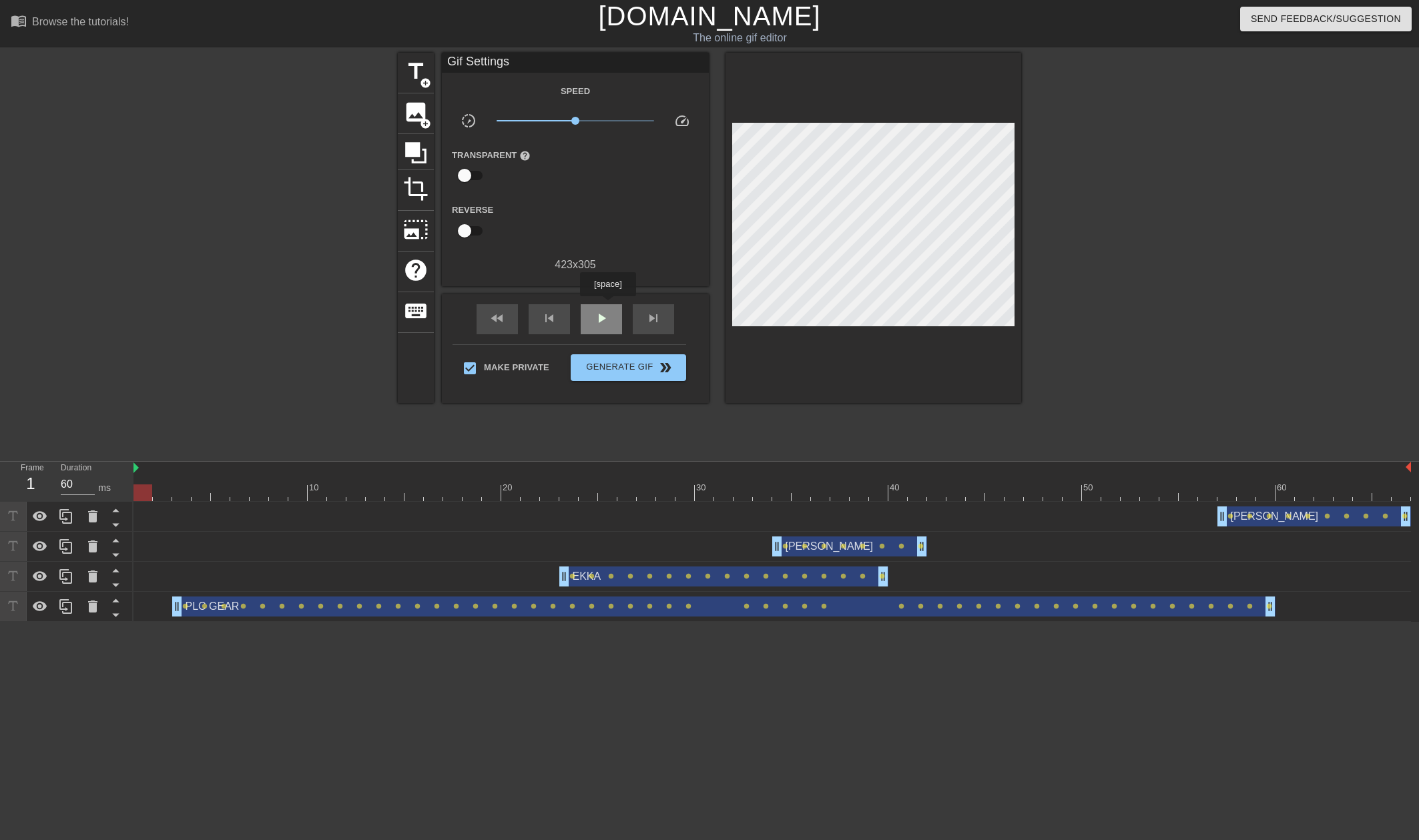
click at [607, 306] on div "play_arrow" at bounding box center [601, 319] width 42 height 30
type input "60"
click at [626, 362] on span "Generate Gif double_arrow" at bounding box center [628, 368] width 105 height 16
